Goal: Information Seeking & Learning: Learn about a topic

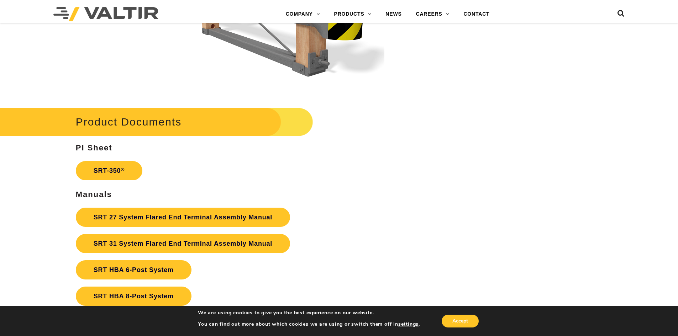
scroll to position [1316, 0]
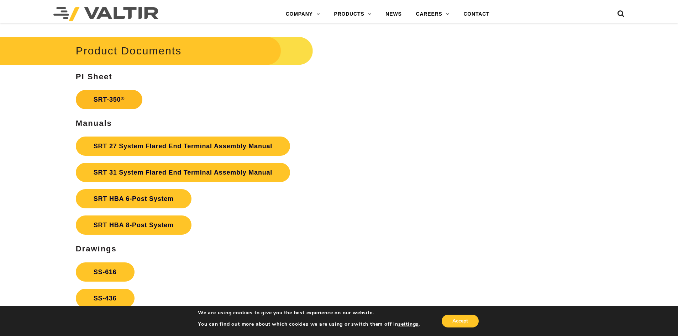
click at [104, 101] on link "SRT-350 ®" at bounding box center [109, 99] width 67 height 19
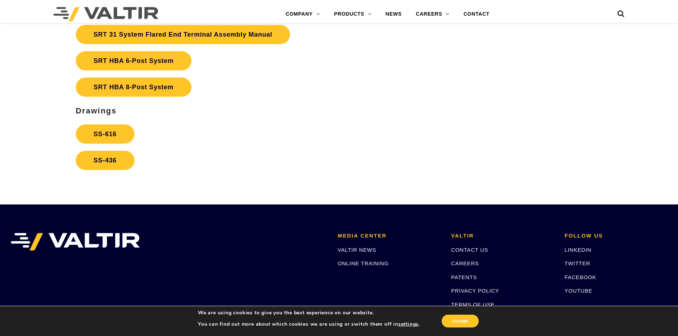
scroll to position [1459, 0]
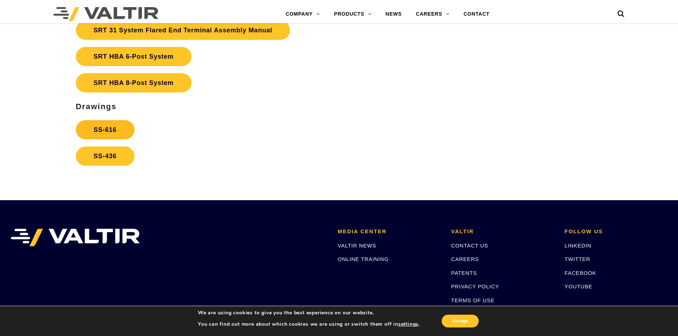
click at [104, 129] on link "SS-616" at bounding box center [105, 129] width 59 height 19
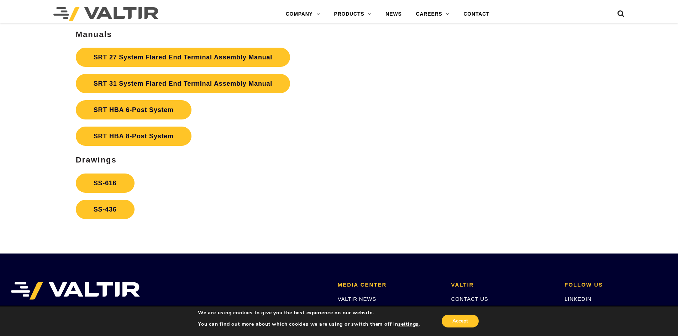
scroll to position [1387, 0]
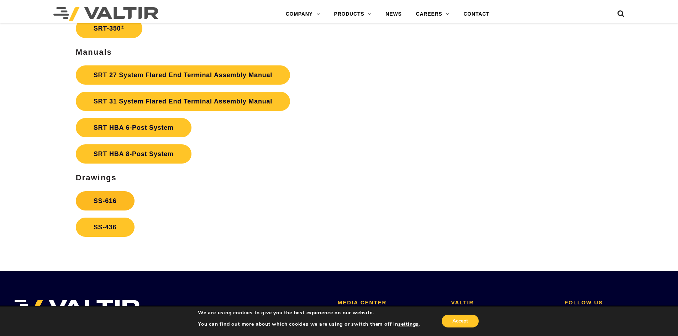
click at [99, 200] on link "SS-616" at bounding box center [105, 200] width 59 height 19
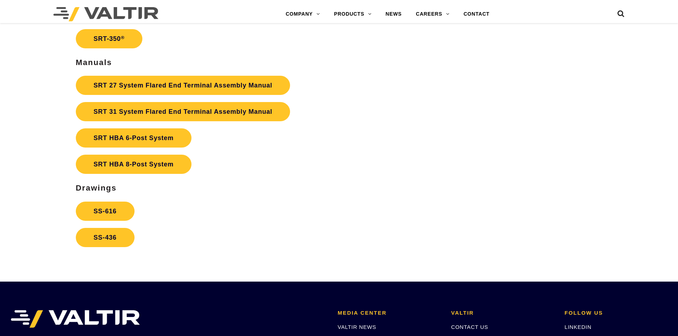
scroll to position [1387, 0]
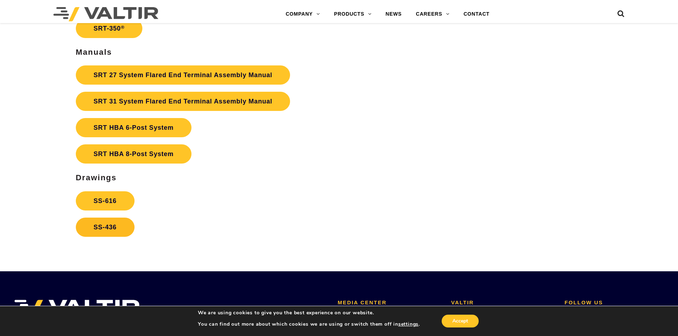
click at [101, 228] on link "SS-436" at bounding box center [105, 227] width 59 height 19
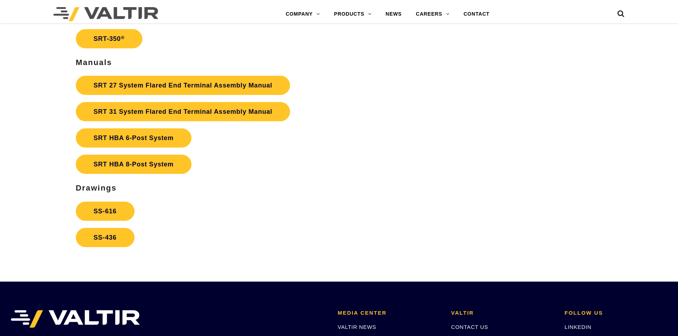
scroll to position [1387, 0]
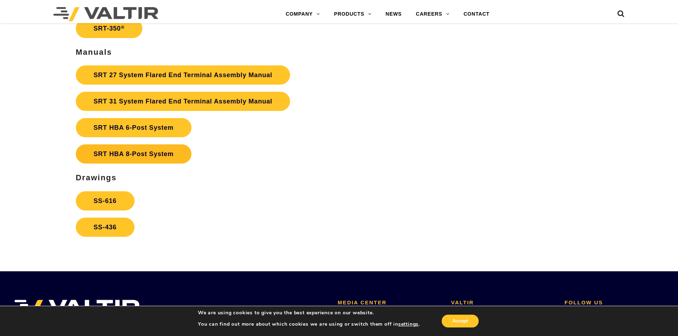
click at [139, 153] on link "SRT HBA 8-Post System" at bounding box center [134, 153] width 116 height 19
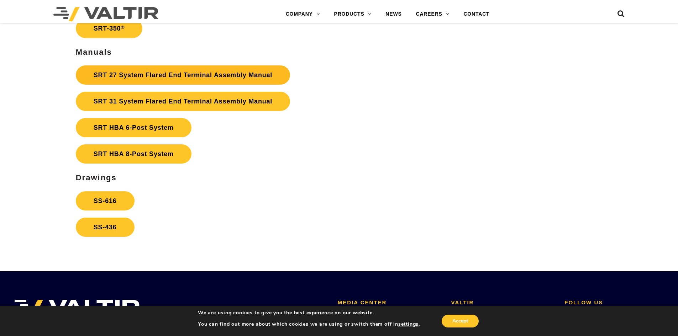
click at [169, 76] on link "SRT 27 System Flared End Terminal Assembly Manual" at bounding box center [183, 74] width 214 height 19
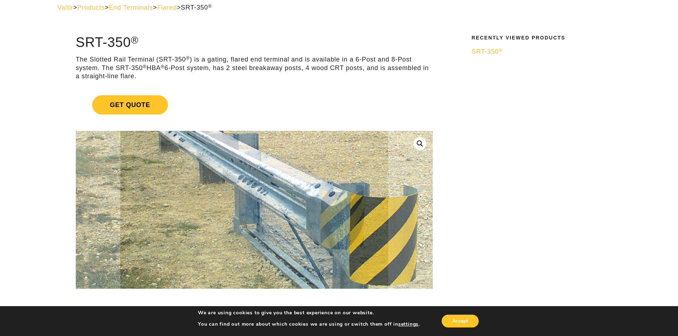
scroll to position [0, 0]
